Goal: Information Seeking & Learning: Understand process/instructions

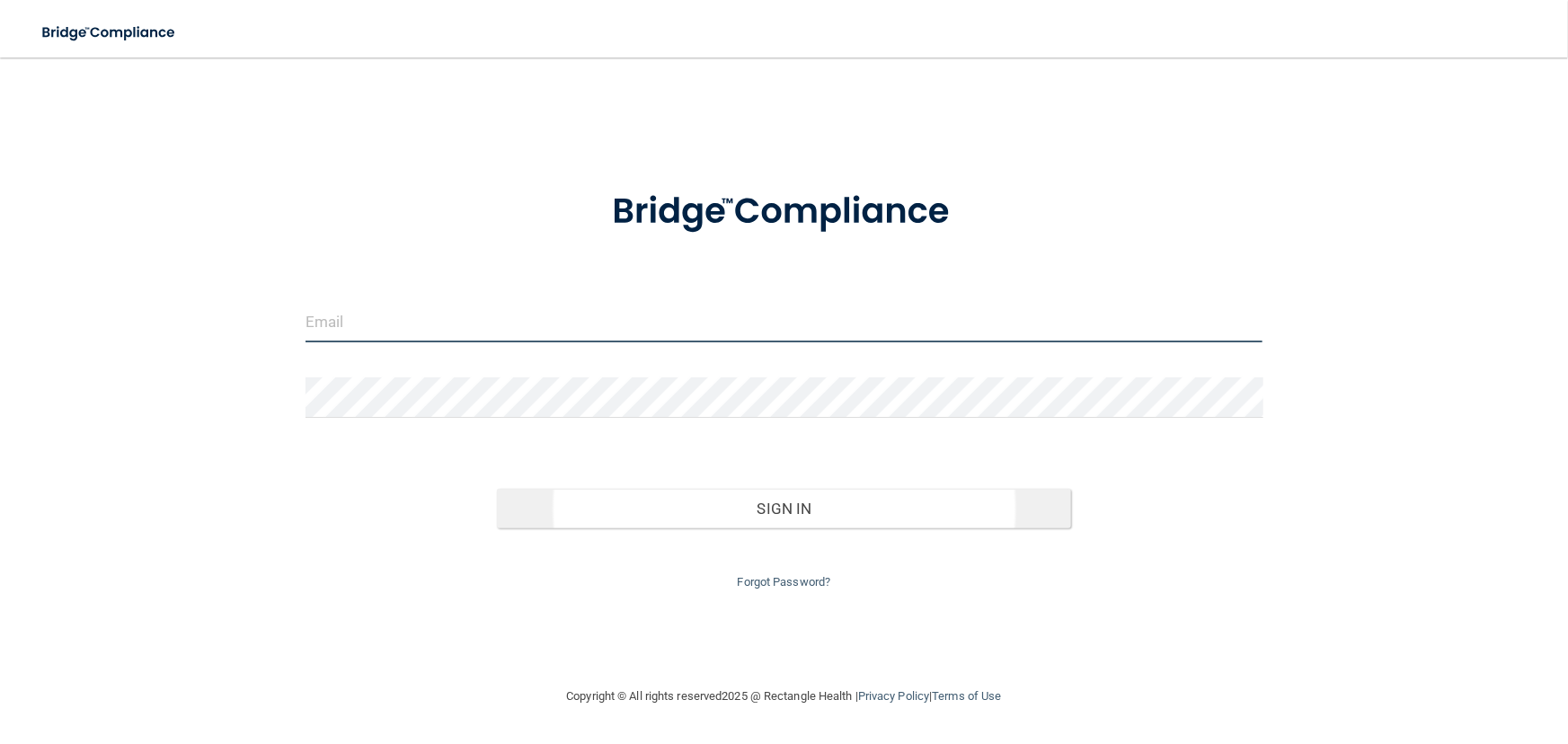
type input "[EMAIL_ADDRESS][DOMAIN_NAME]"
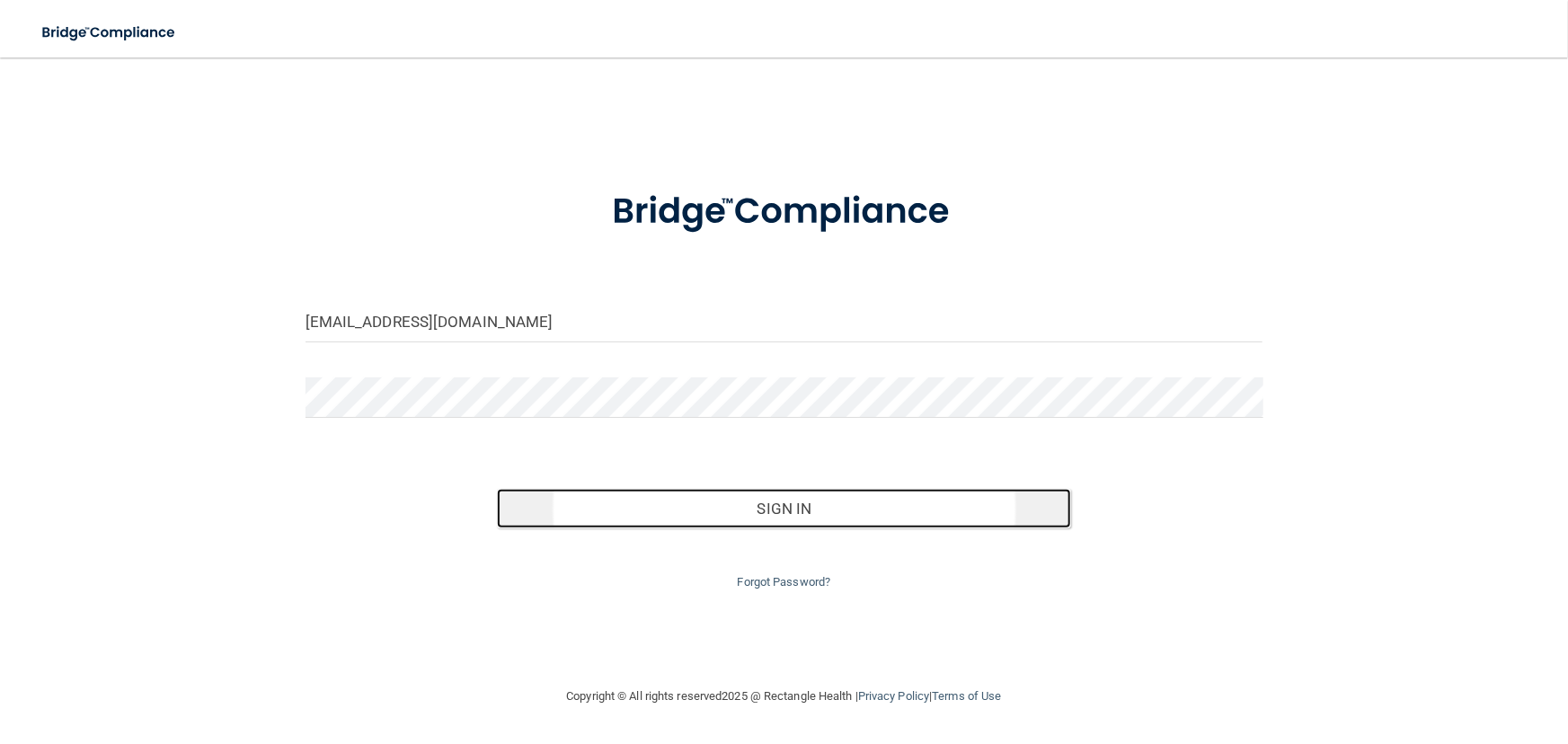
click at [698, 507] on button "Sign In" at bounding box center [783, 509] width 574 height 40
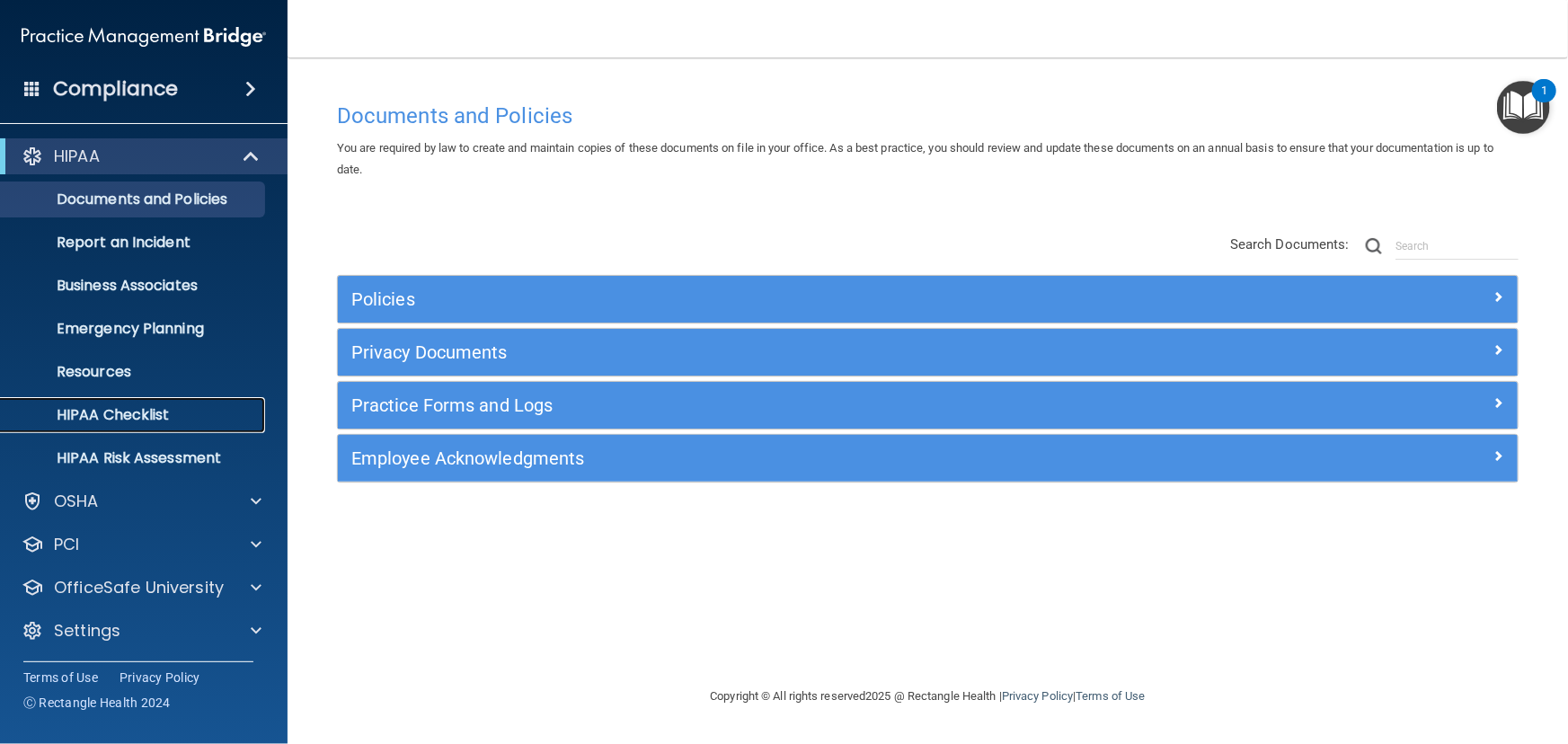
drag, startPoint x: 149, startPoint y: 404, endPoint x: 165, endPoint y: 395, distance: 18.4
click at [149, 404] on link "HIPAA Checklist" at bounding box center [124, 415] width 283 height 36
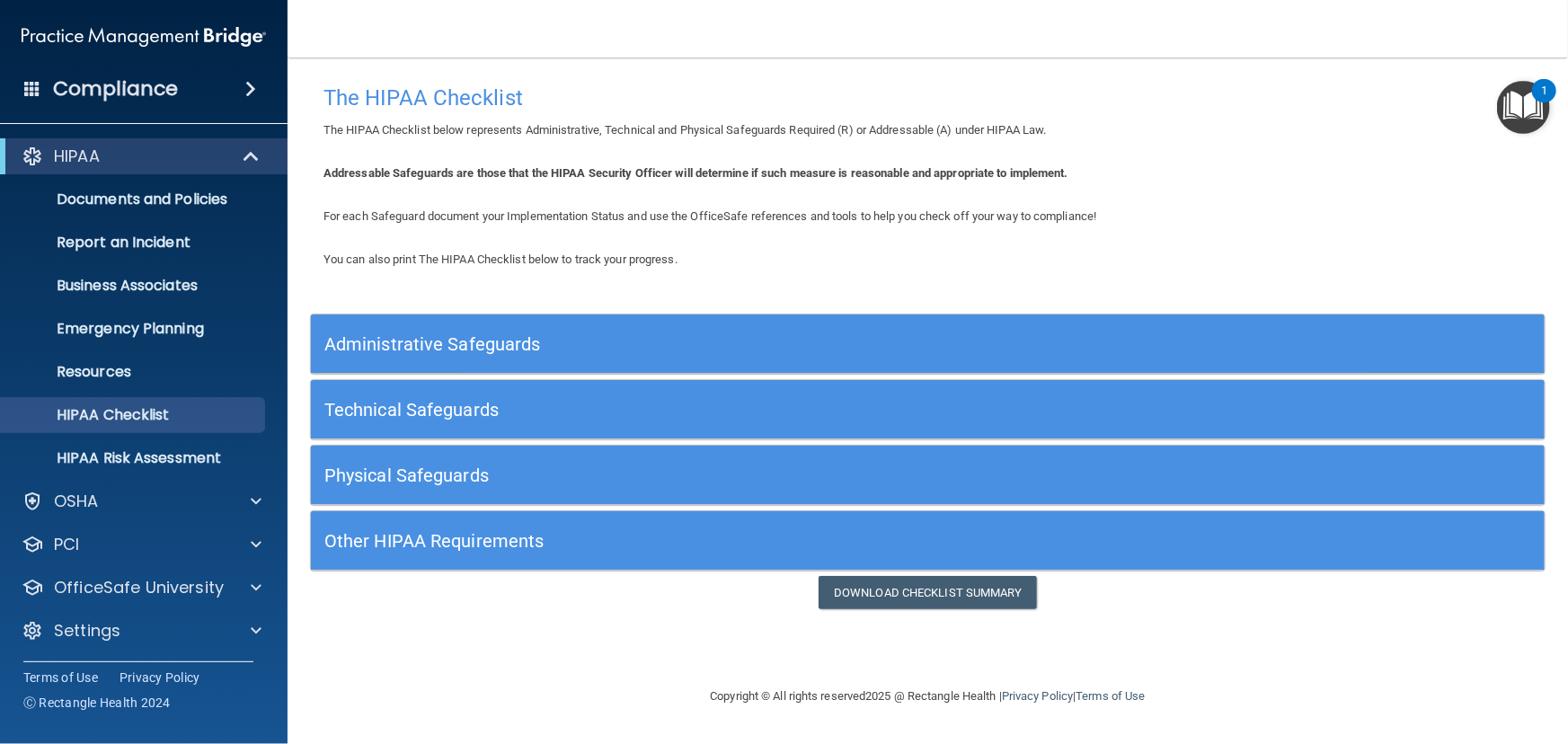
click at [450, 326] on div "Administrative Safeguards" at bounding box center [773, 343] width 925 height 40
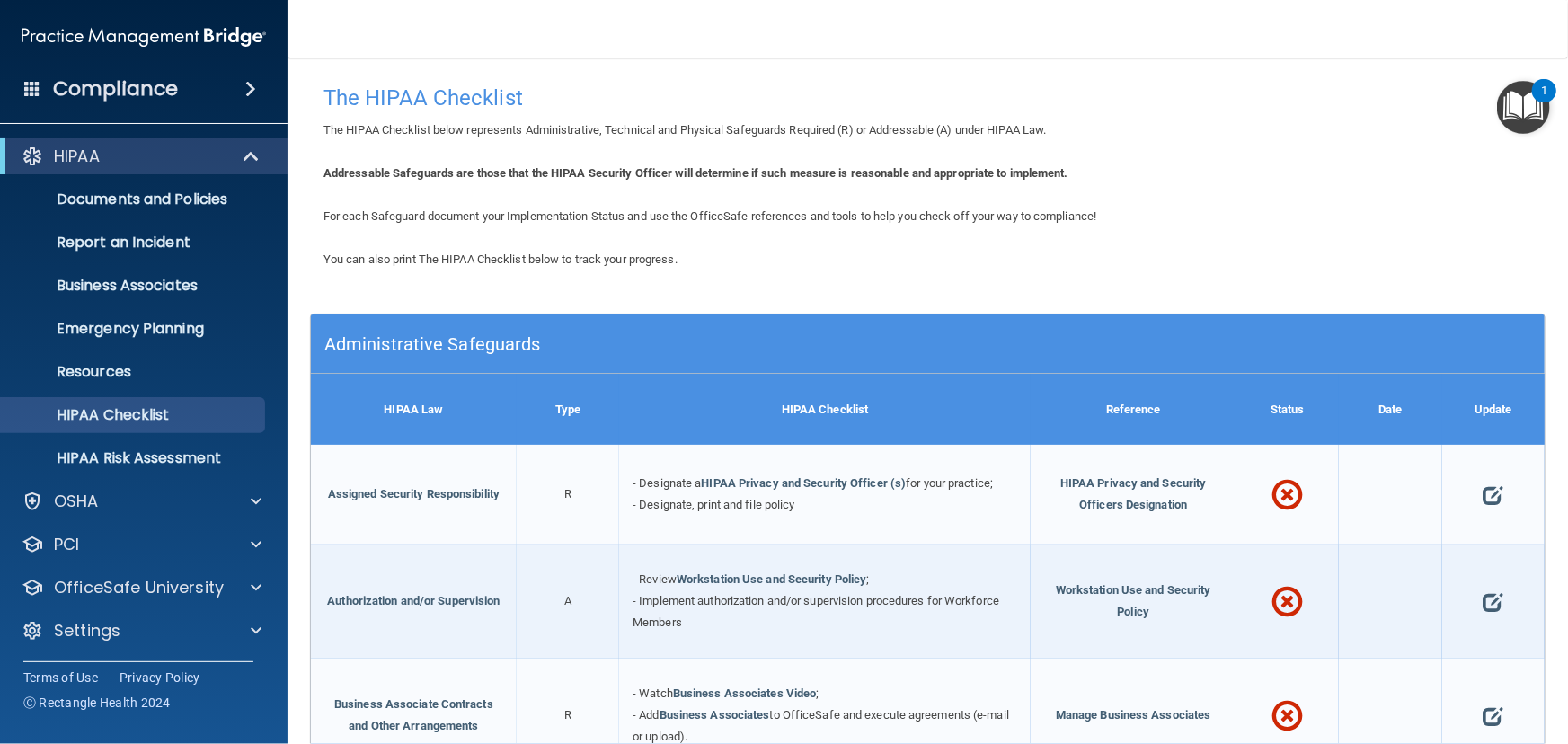
click at [1330, 63] on main "The HIPAA Checklist The HIPAA Checklist below represents Administrative, Techni…" at bounding box center [927, 401] width 1281 height 686
click at [1517, 88] on img "Open Resource Center, 1 new notification" at bounding box center [1522, 107] width 53 height 53
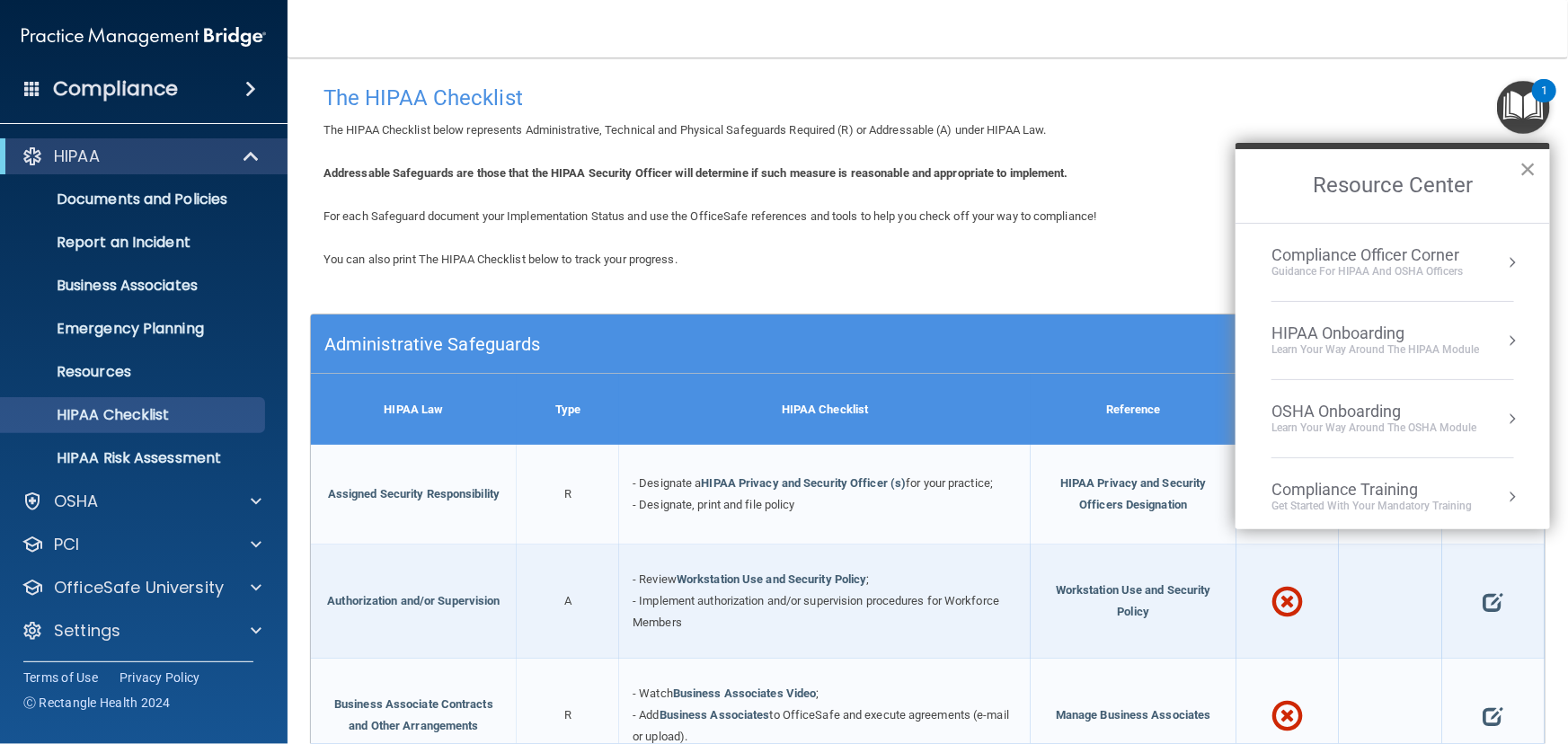
click at [1531, 170] on button "×" at bounding box center [1528, 168] width 17 height 29
